Goal: Transaction & Acquisition: Purchase product/service

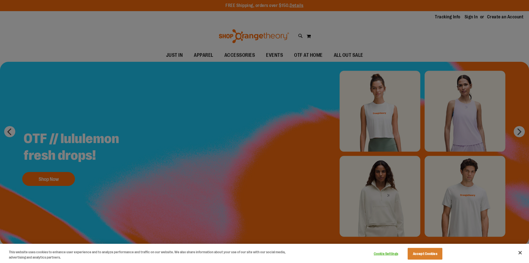
click at [312, 29] on div at bounding box center [264, 131] width 529 height 263
click at [518, 252] on button "Close" at bounding box center [520, 252] width 12 height 12
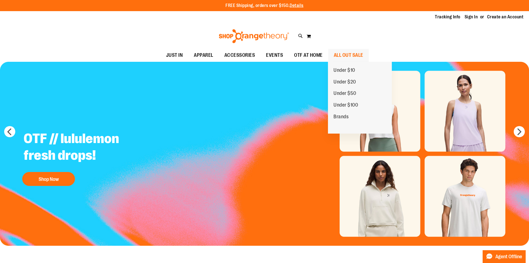
click at [352, 57] on span "ALL OUT SALE" at bounding box center [348, 55] width 29 height 13
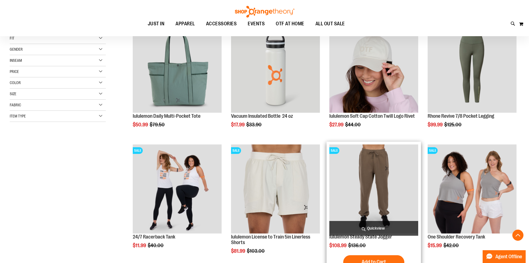
scroll to position [111, 0]
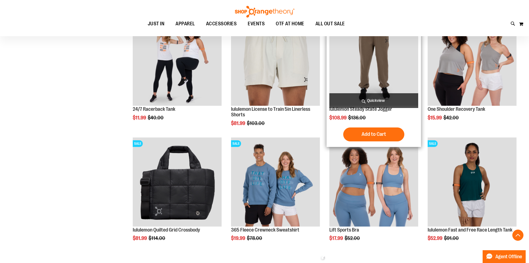
scroll to position [222, 0]
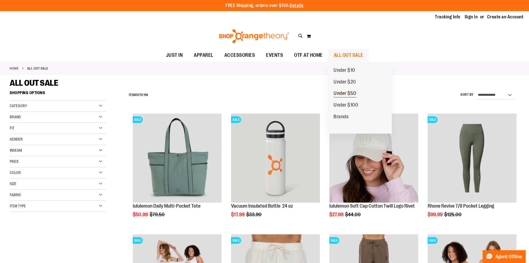
click at [350, 90] on span "Under $50" at bounding box center [345, 93] width 23 height 7
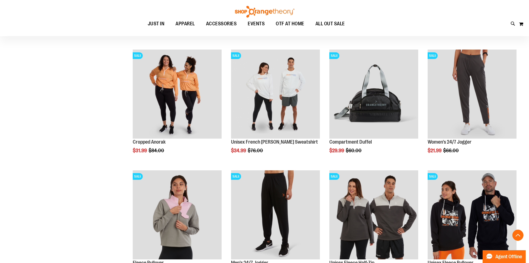
scroll to position [194, 0]
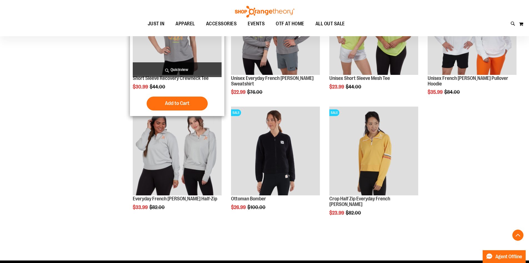
scroll to position [500, 0]
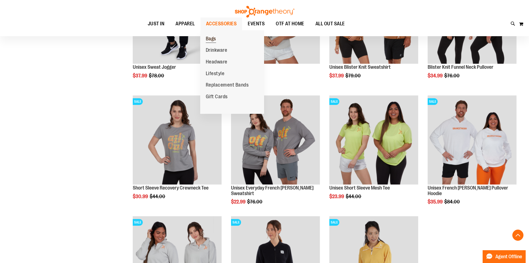
click at [215, 38] on span "Bags" at bounding box center [211, 39] width 10 height 7
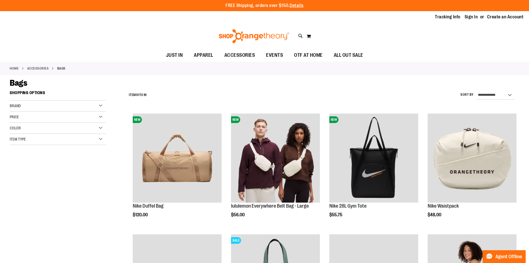
click at [41, 105] on div "Brand" at bounding box center [58, 105] width 96 height 11
click at [16, 130] on link "lululemon" at bounding box center [54, 129] width 92 height 6
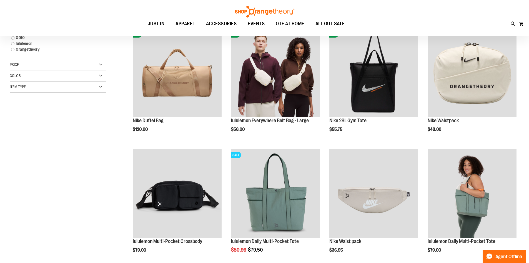
scroll to position [88, 0]
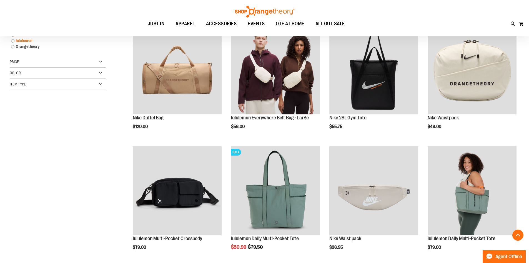
click at [12, 42] on link "lululemon" at bounding box center [54, 41] width 92 height 6
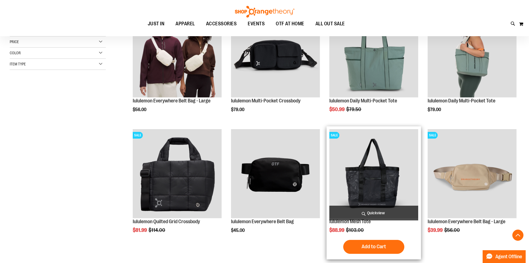
scroll to position [95, 0]
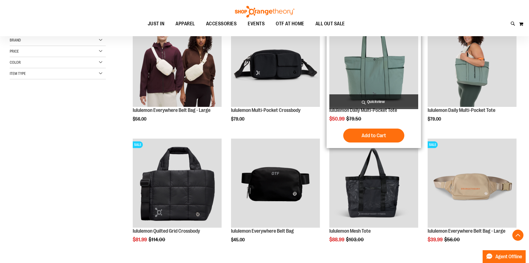
click at [351, 74] on img "product" at bounding box center [374, 62] width 89 height 89
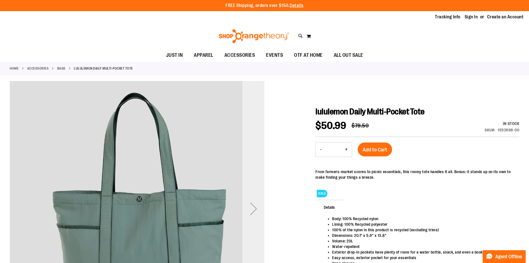
click at [256, 212] on div "Next" at bounding box center [254, 208] width 22 height 22
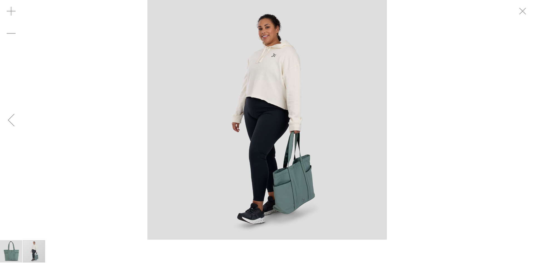
click at [11, 125] on div "Previous" at bounding box center [11, 120] width 22 height 22
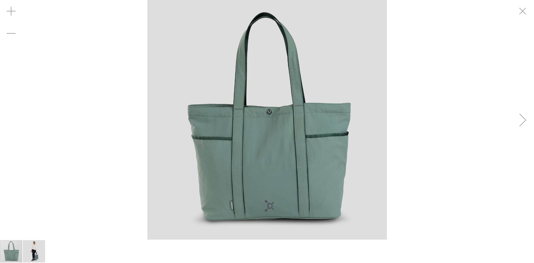
click at [11, 126] on div "carousel" at bounding box center [267, 119] width 534 height 239
